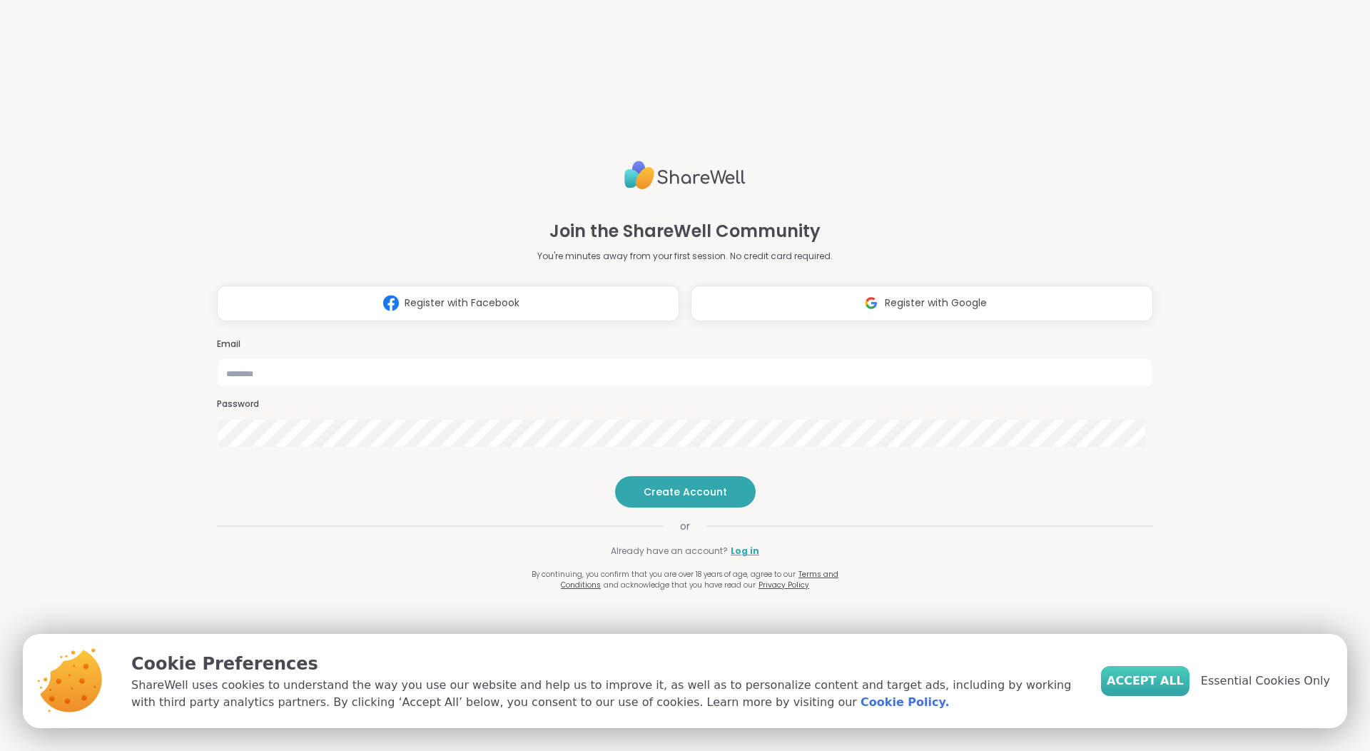
click at [1143, 680] on span "Accept All" at bounding box center [1145, 680] width 77 height 17
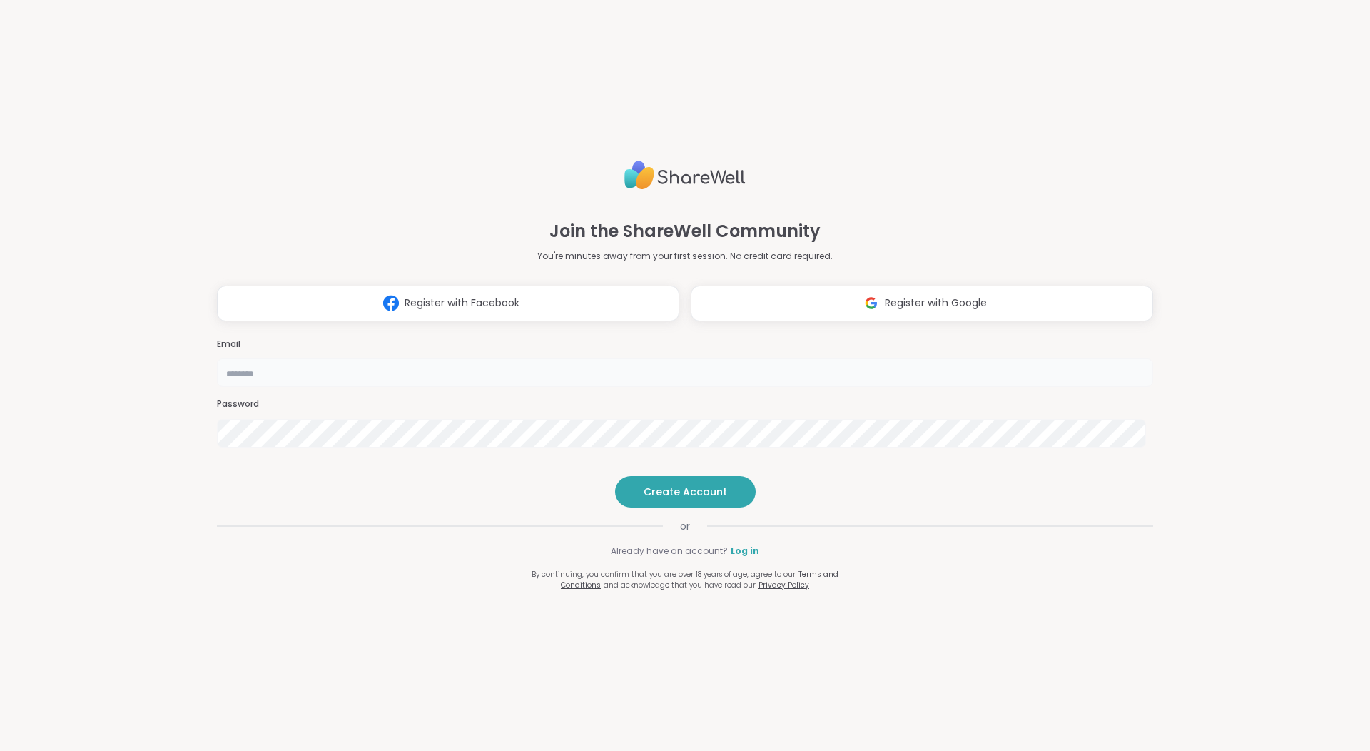
click at [626, 358] on input "email" at bounding box center [685, 372] width 936 height 29
type input "**********"
click at [687, 499] on span "Create Account" at bounding box center [686, 492] width 84 height 14
